Goal: Feedback & Contribution: Contribute content

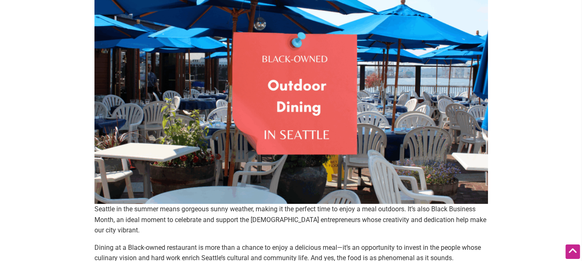
scroll to position [83, 0]
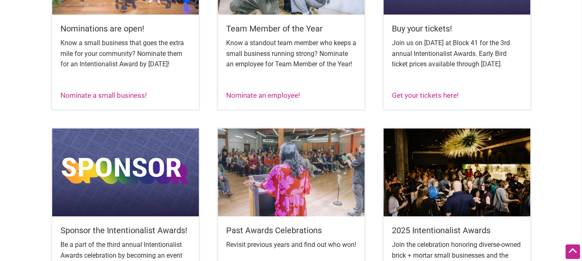
scroll to position [414, 0]
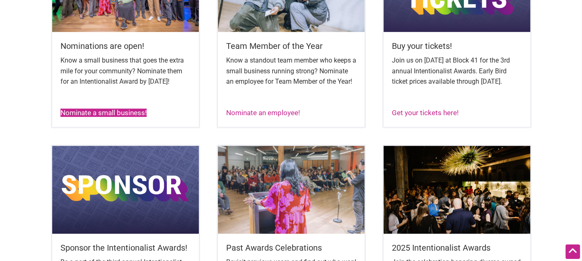
click at [96, 117] on link "Nominate a small business!" at bounding box center [103, 113] width 86 height 8
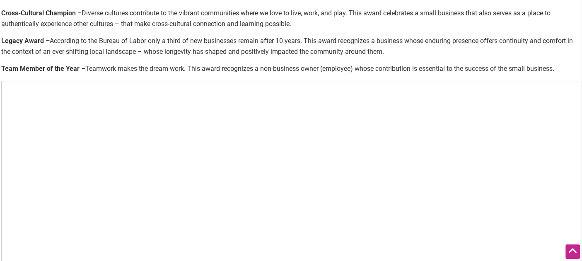
scroll to position [497, 0]
